Goal: Navigation & Orientation: Find specific page/section

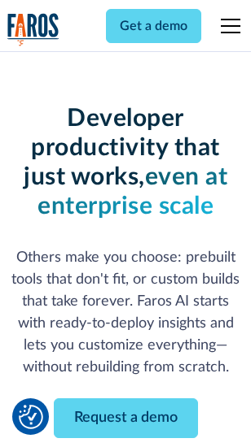
scroll to position [194, 0]
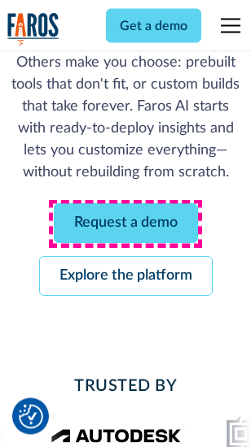
click at [125, 224] on link "Request a demo" at bounding box center [126, 224] width 144 height 40
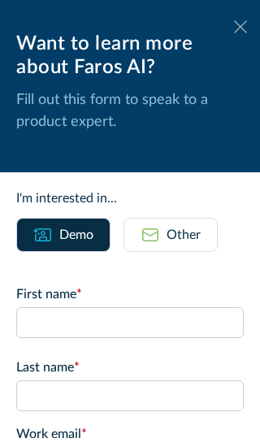
click at [234, 27] on icon at bounding box center [240, 26] width 13 height 12
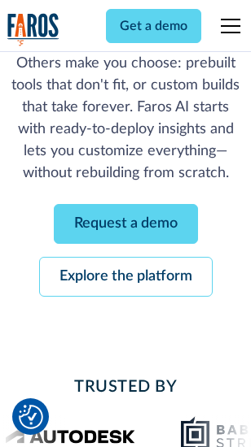
scroll to position [247, 0]
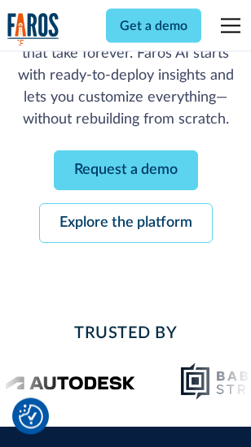
click at [125, 224] on link "Explore the platform" at bounding box center [125, 224] width 173 height 40
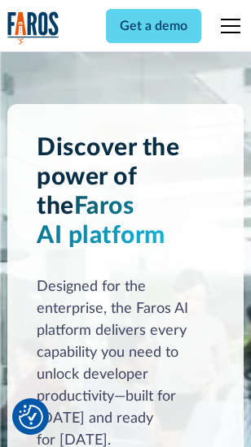
scroll to position [12391, 0]
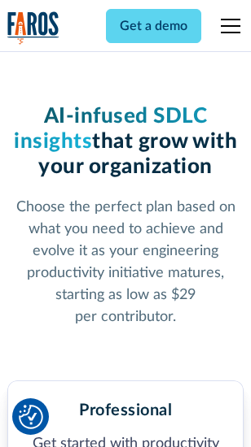
scroll to position [2578, 0]
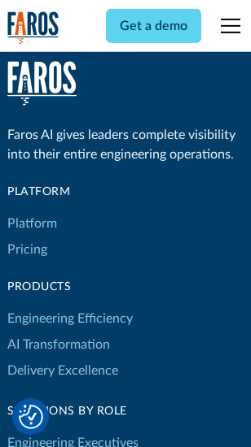
click at [32, 224] on link "Platform" at bounding box center [32, 224] width 50 height 26
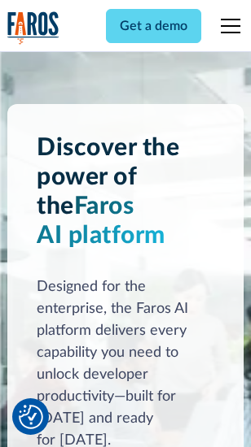
scroll to position [12913, 0]
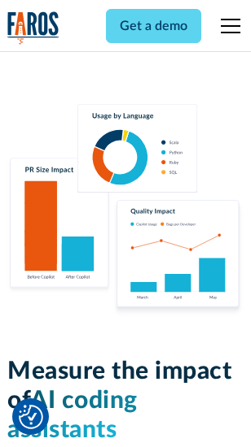
scroll to position [10155, 0]
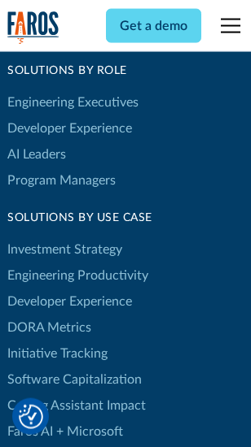
click at [49, 315] on link "DORA Metrics" at bounding box center [49, 328] width 84 height 26
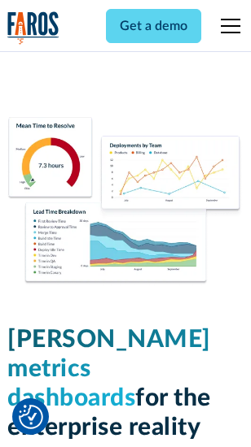
scroll to position [7202, 0]
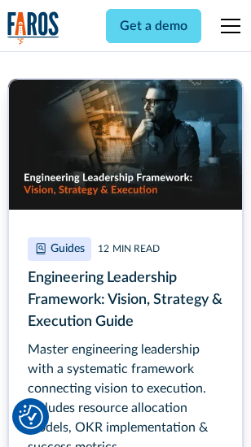
scroll to position [7448, 0]
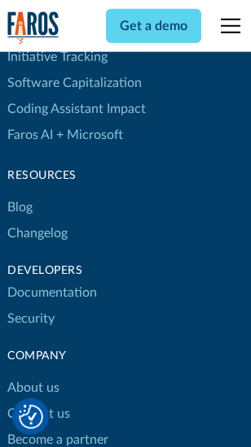
click at [37, 224] on link "Changelog" at bounding box center [37, 233] width 60 height 26
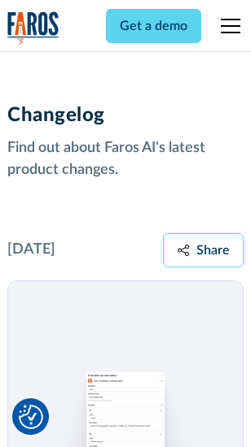
scroll to position [19946, 0]
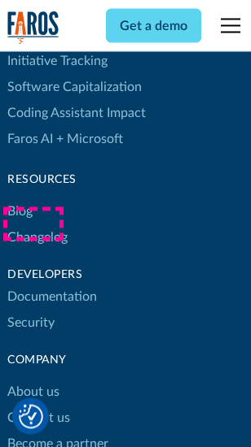
click at [33, 380] on link "About us" at bounding box center [33, 393] width 52 height 26
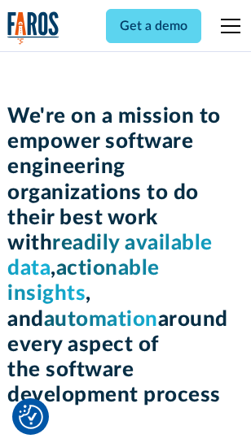
scroll to position [5625, 0]
